Goal: Obtain resource: Download file/media

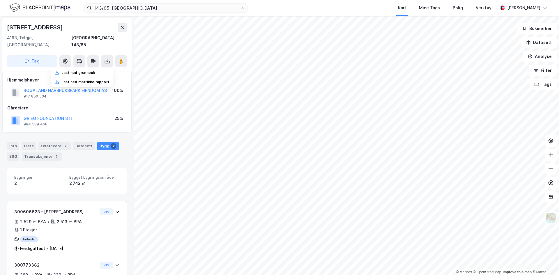
scroll to position [0, 0]
click at [50, 8] on img at bounding box center [39, 8] width 61 height 10
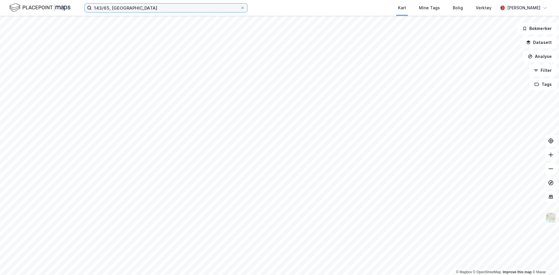
click at [142, 9] on input "143/65, [GEOGRAPHIC_DATA]" at bounding box center [166, 7] width 148 height 9
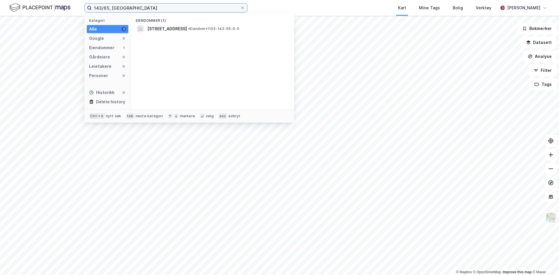
click at [42, 16] on div "143/65, stavanger Kategori Alle 1 Google 0 Eiendommer 1 Gårdeiere 0 Leietakere …" at bounding box center [279, 137] width 559 height 275
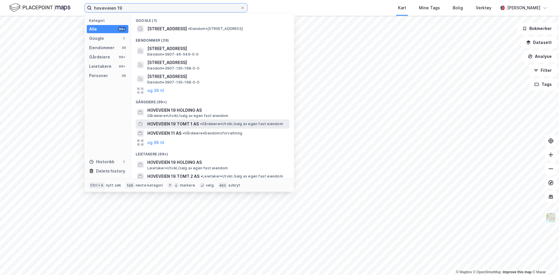
type input "hoveveien 19"
click at [191, 124] on span "HOVEVEIEN 19 TOMT 1 AS" at bounding box center [172, 123] width 51 height 7
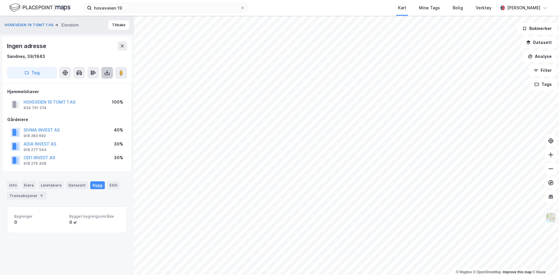
click at [106, 74] on icon at bounding box center [107, 74] width 5 height 2
click at [99, 81] on div "Last ned grunnbok" at bounding box center [82, 84] width 62 height 9
